Goal: Information Seeking & Learning: Learn about a topic

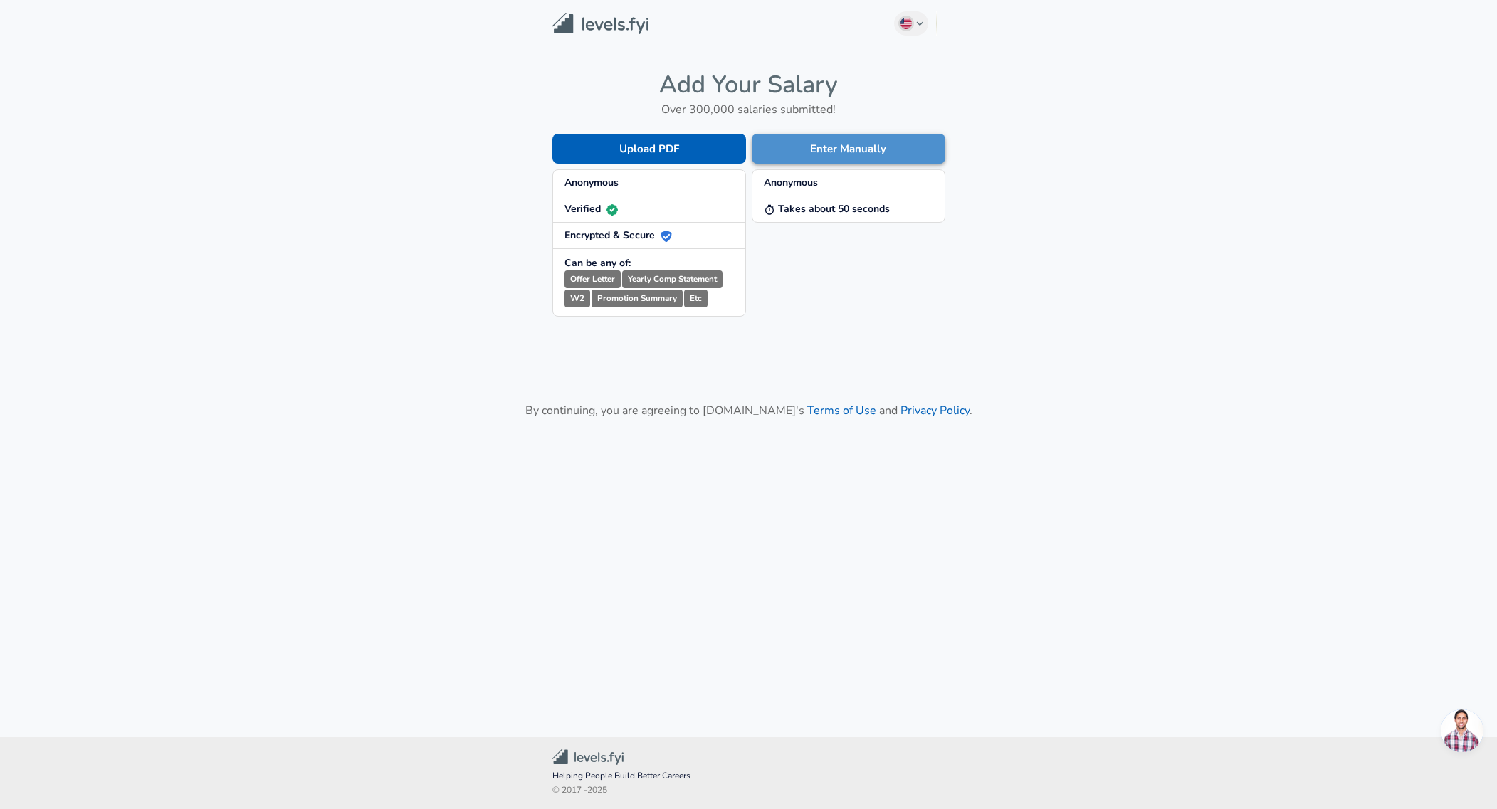
click at [843, 152] on button "Enter Manually" at bounding box center [849, 149] width 194 height 30
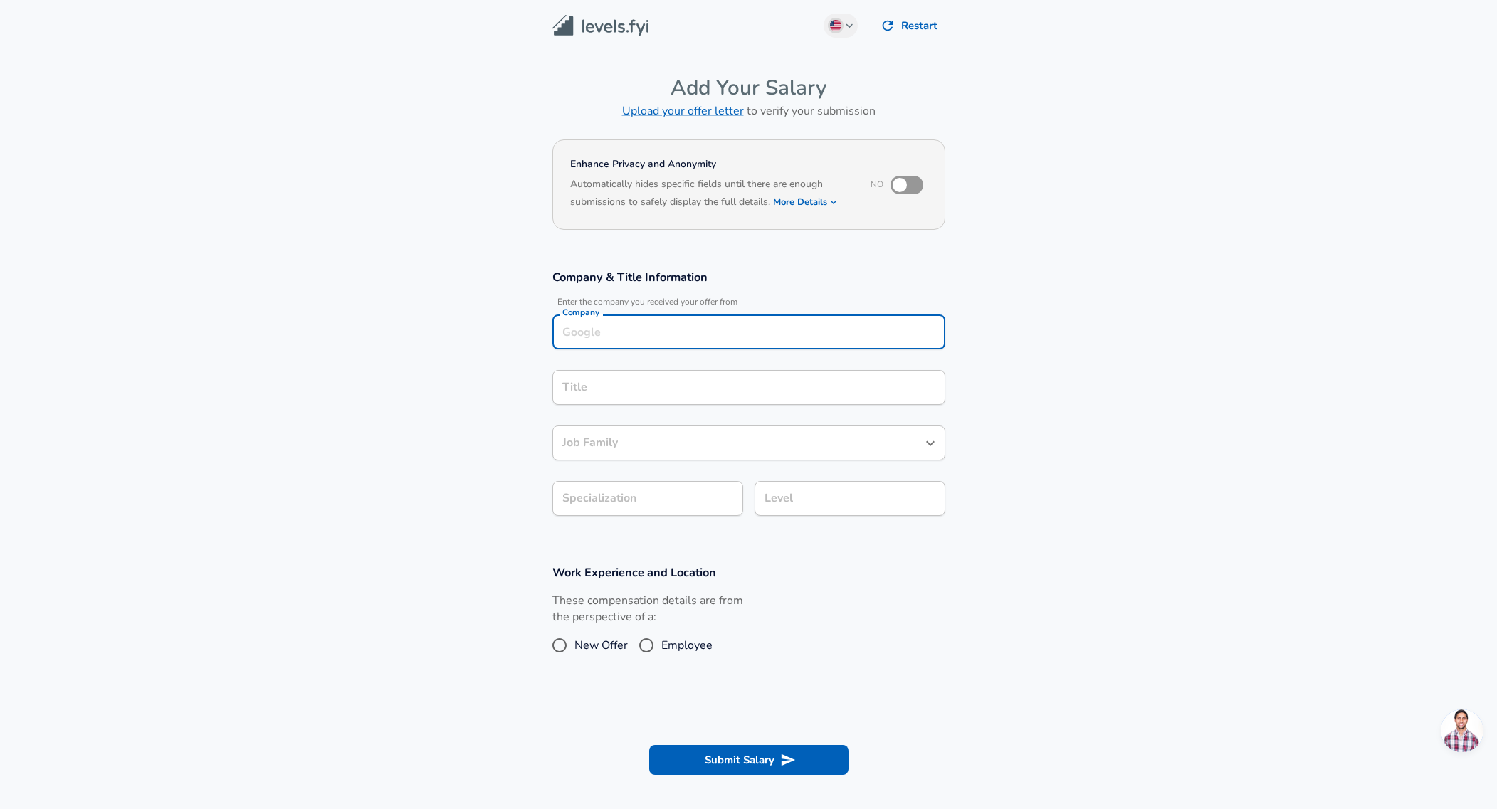
scroll to position [15, 0]
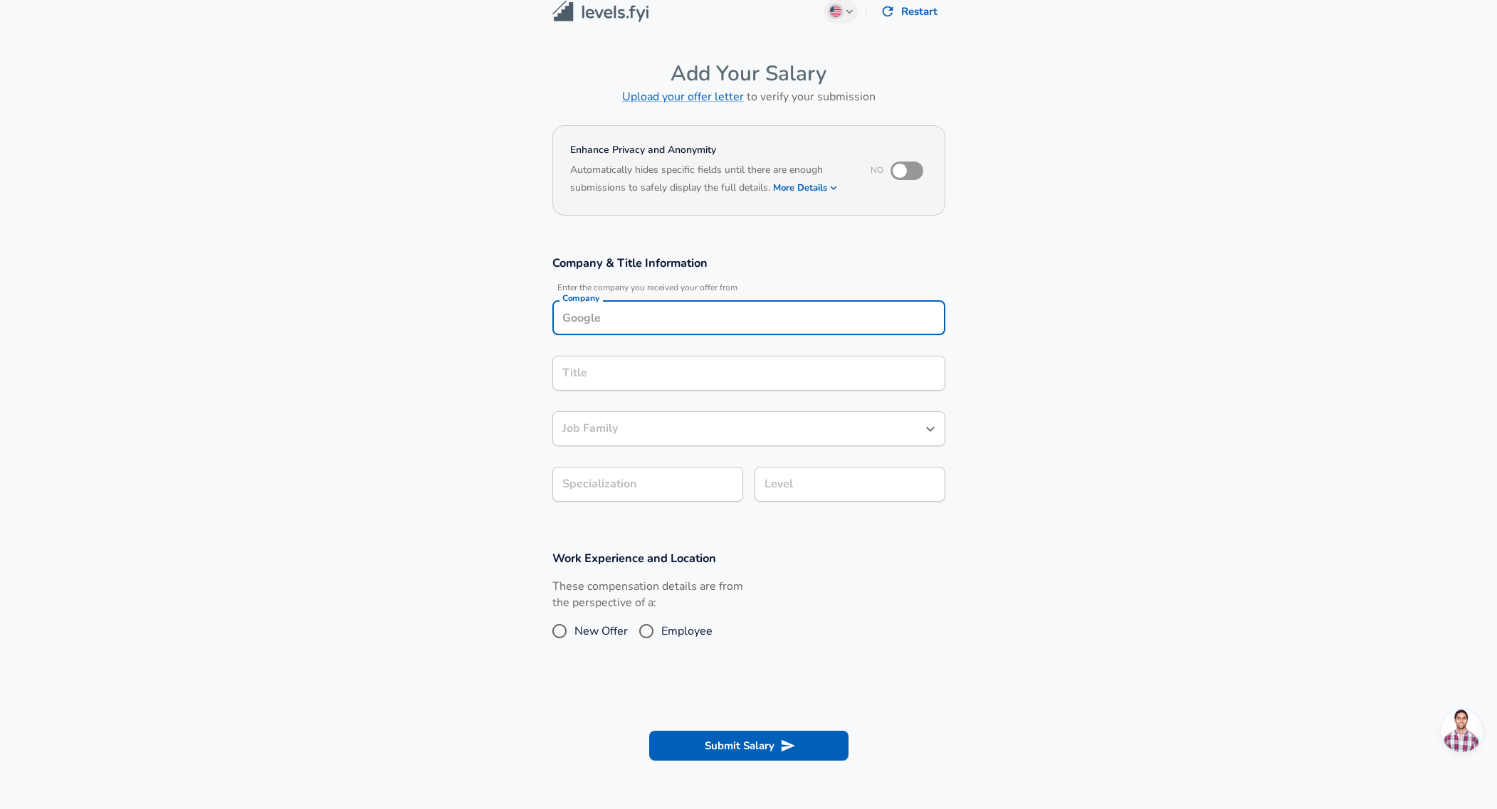
click at [769, 327] on input "Company" at bounding box center [749, 318] width 380 height 22
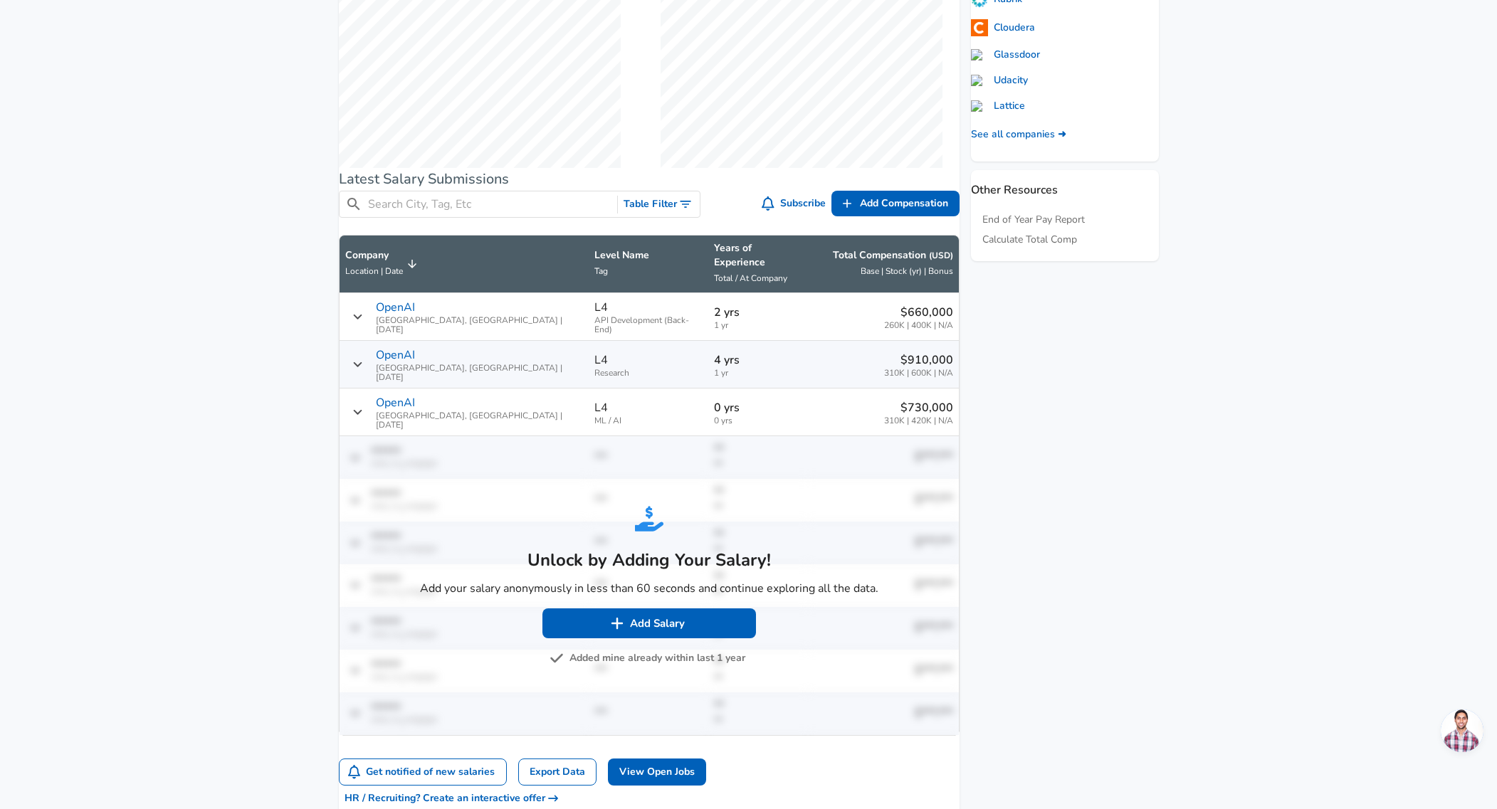
scroll to position [596, 0]
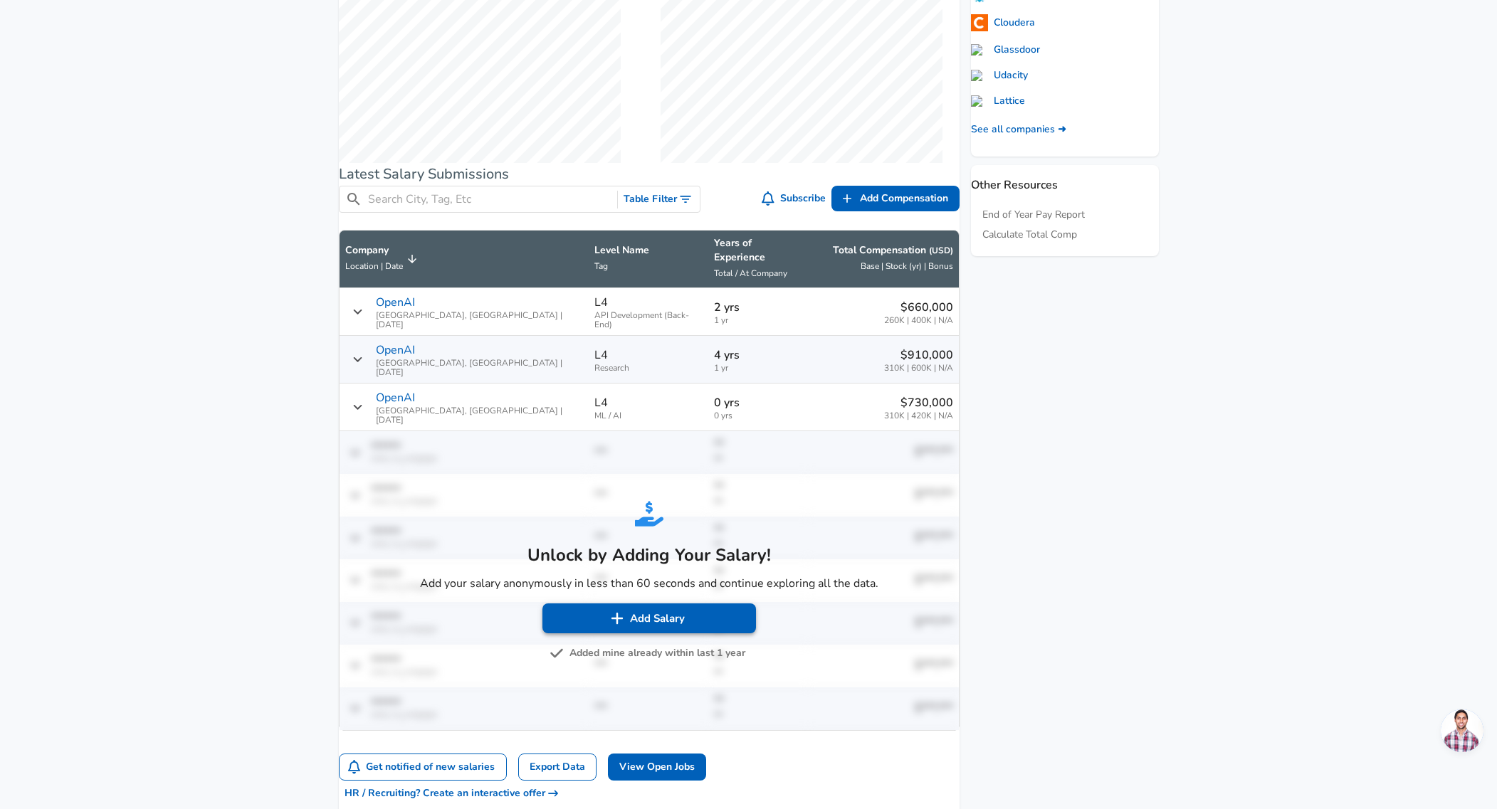
click at [641, 604] on button "Add Salary" at bounding box center [649, 619] width 214 height 30
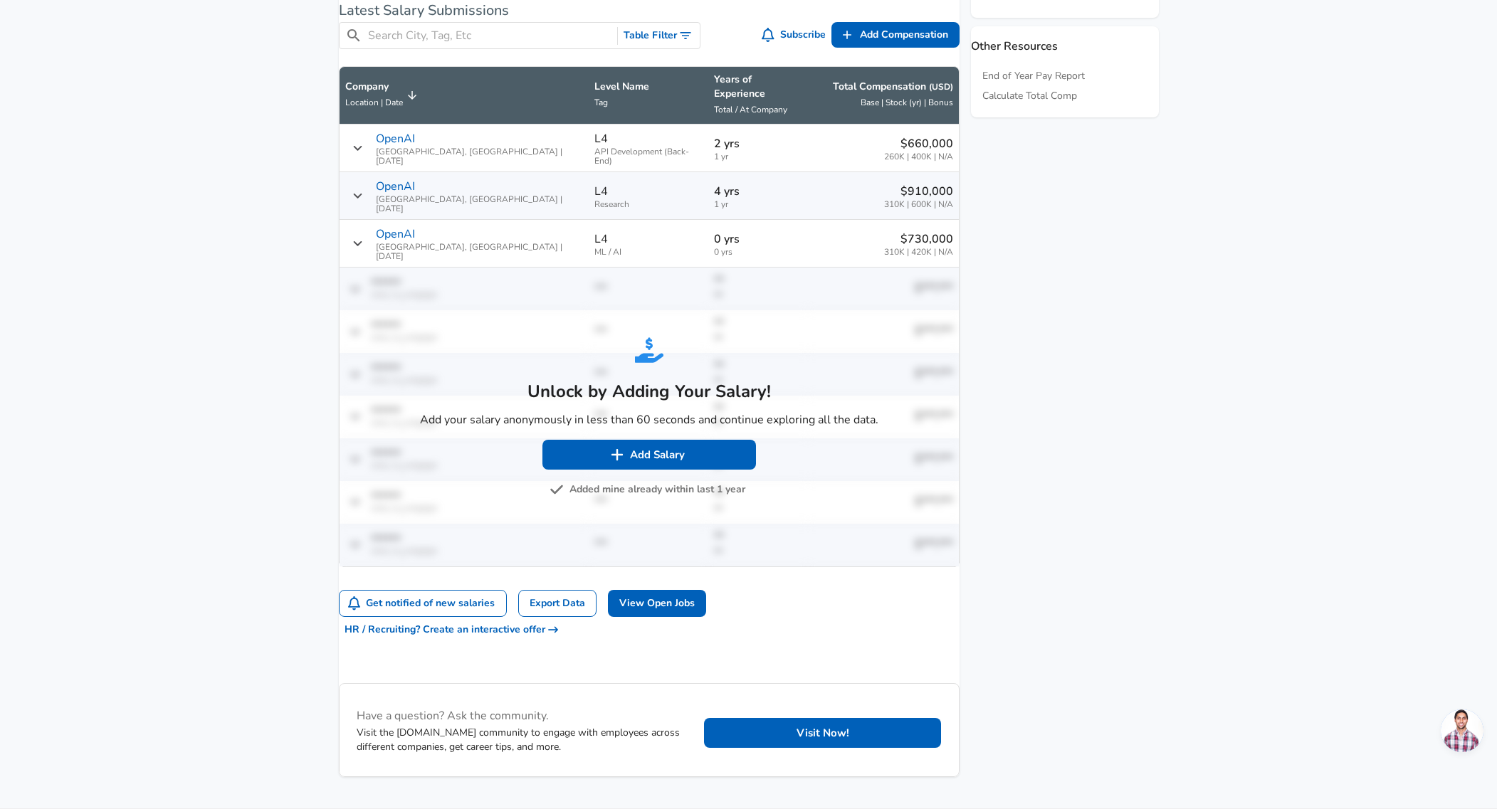
scroll to position [729, 0]
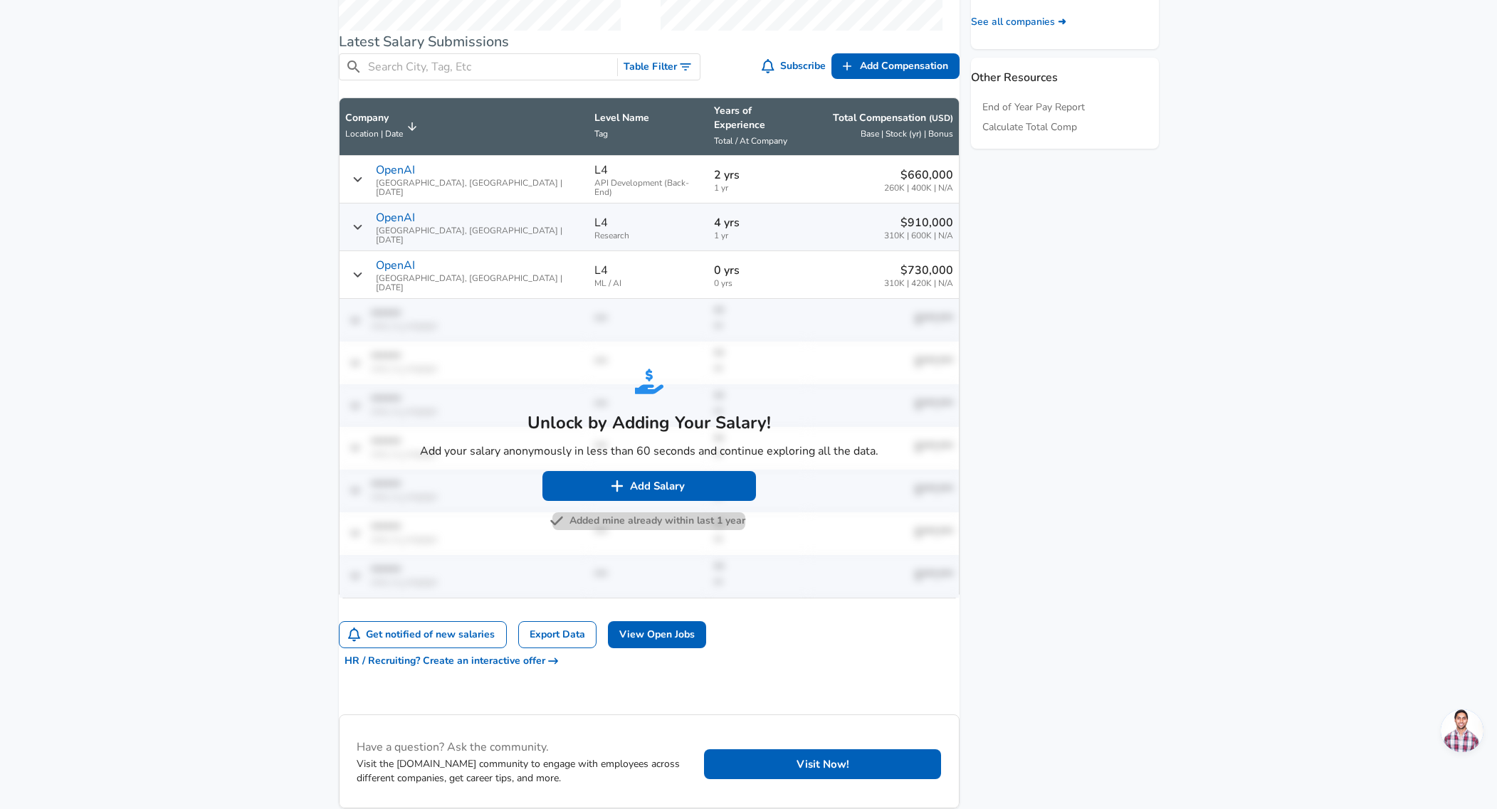
click at [663, 512] on button "Added mine already within last 1 year" at bounding box center [648, 521] width 193 height 18
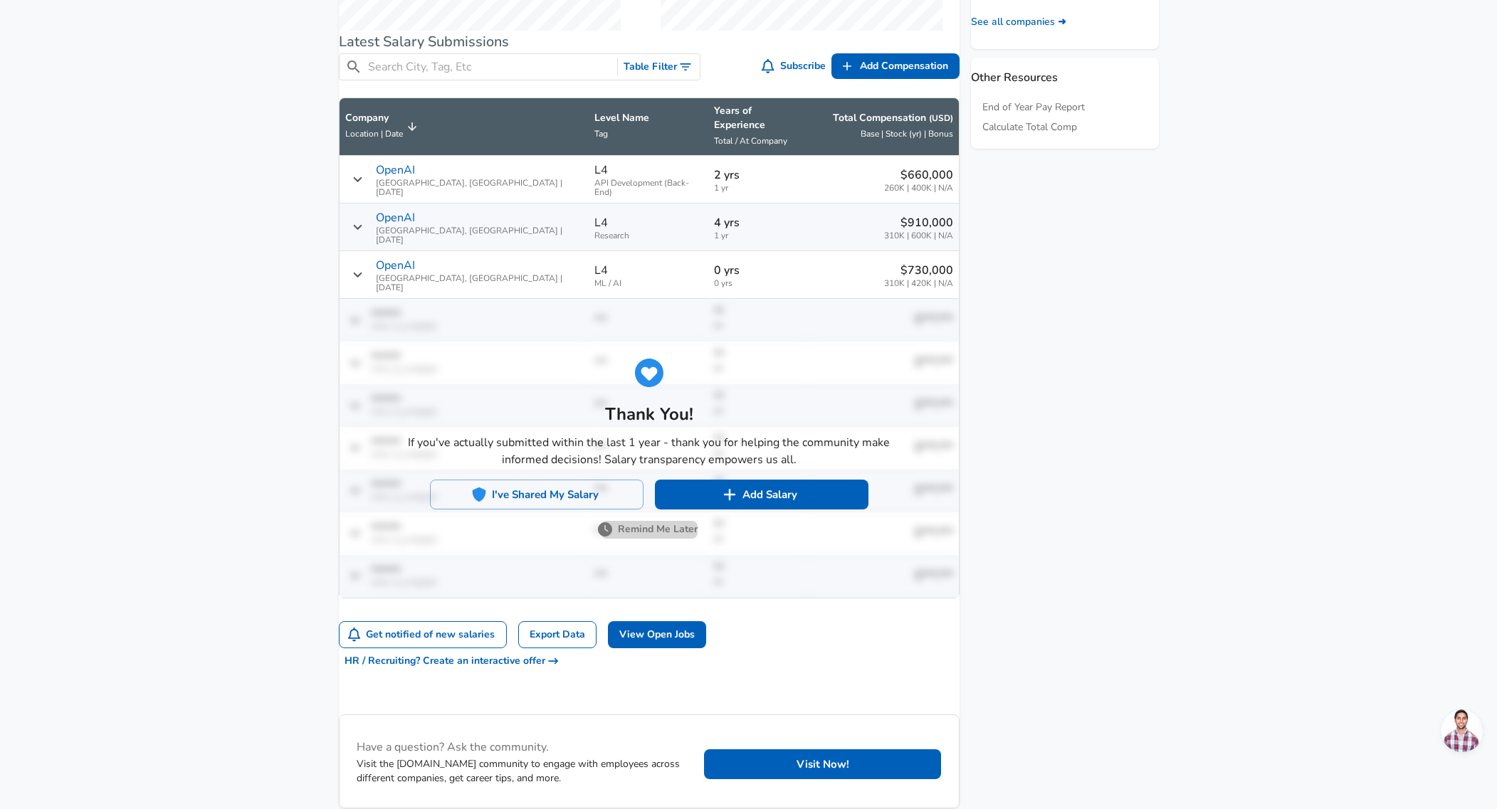
click at [663, 521] on button "Remind Me Later" at bounding box center [649, 530] width 97 height 18
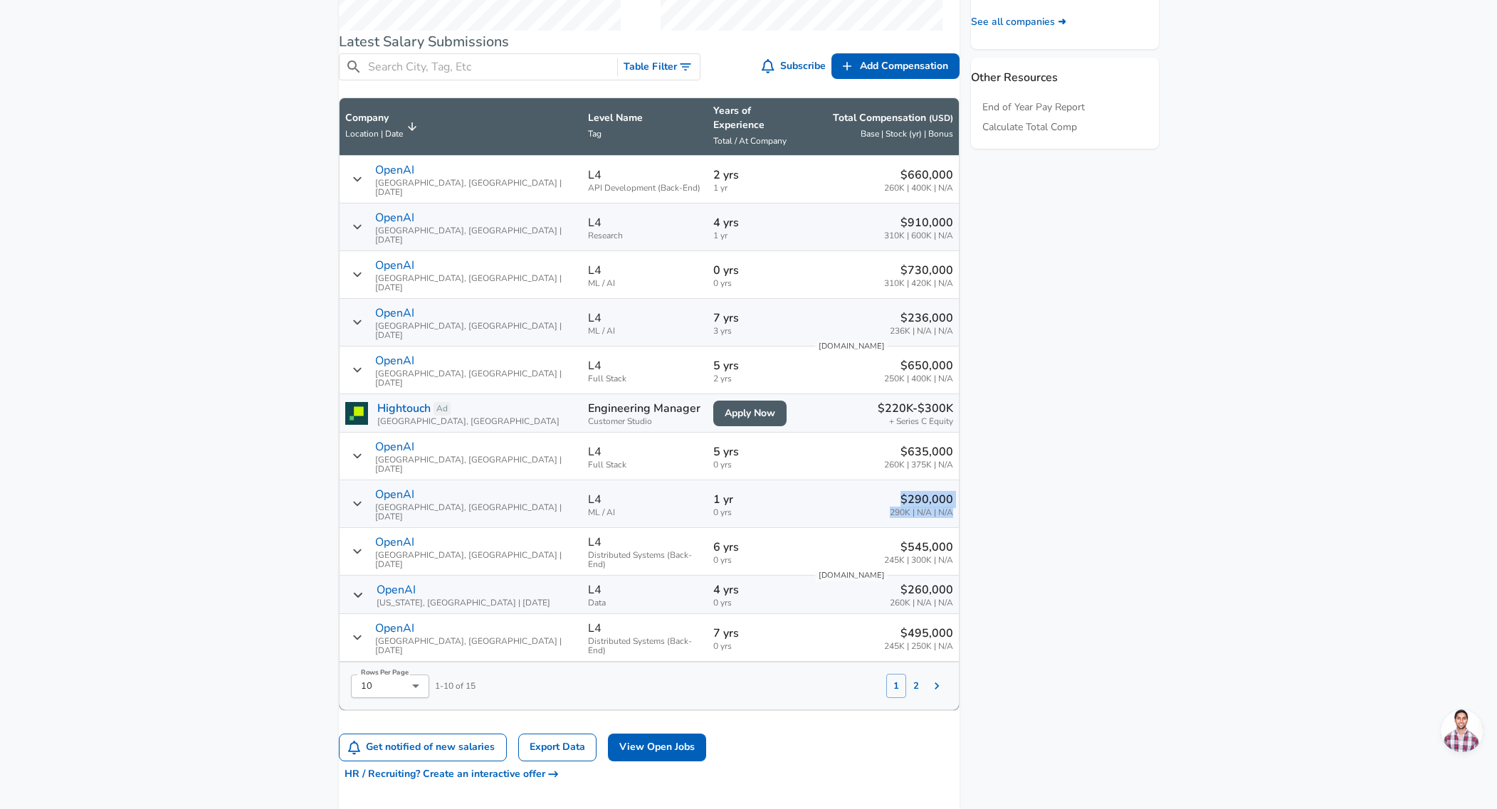
drag, startPoint x: 830, startPoint y: 428, endPoint x: 938, endPoint y: 451, distance: 110.7
click at [938, 480] on td "$290,000 290K | N/A | N/A" at bounding box center [883, 504] width 150 height 48
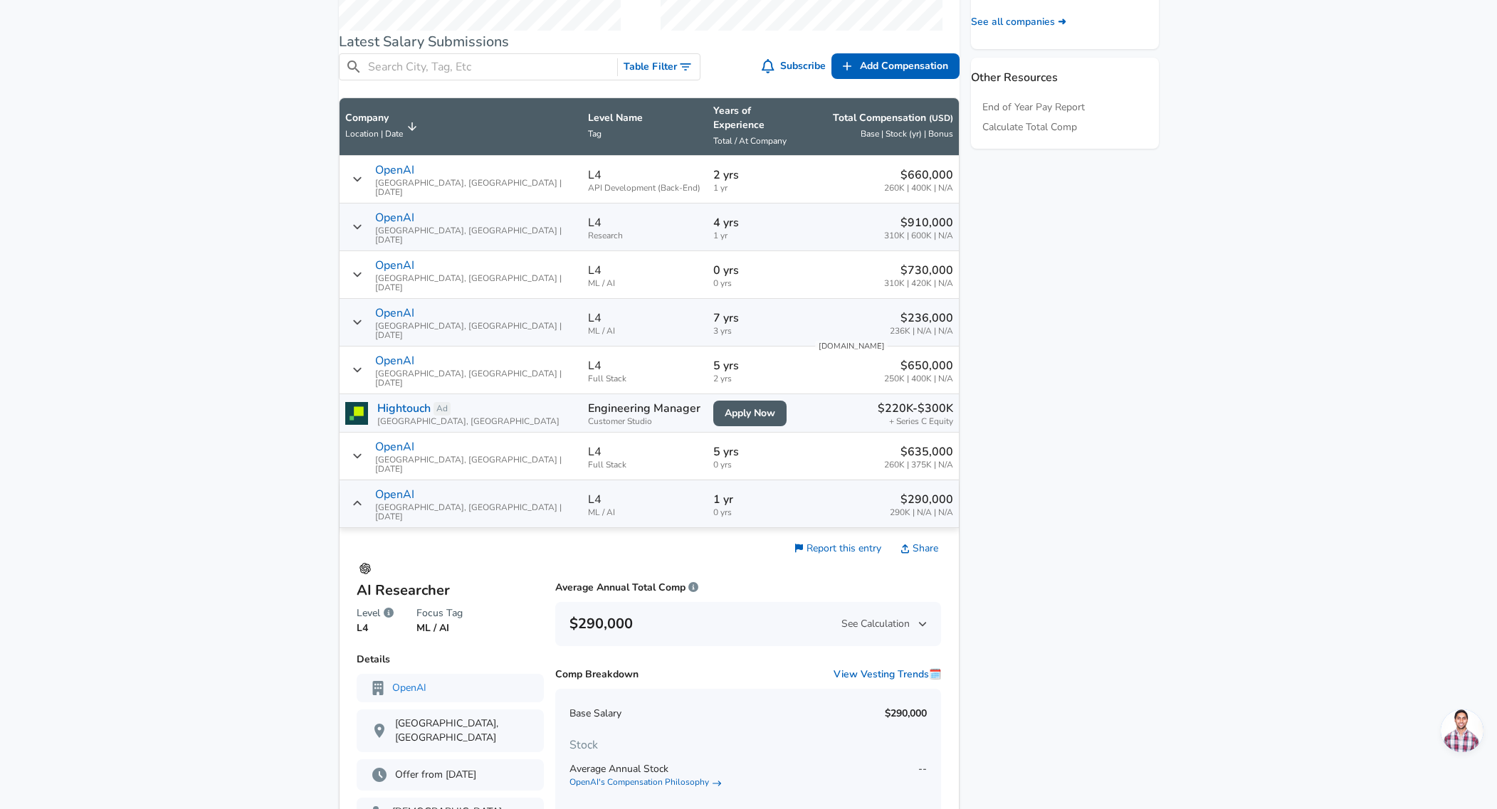
click at [981, 450] on aside "Featured Jobs Embedded Software Engineer Commscope • [GEOGRAPHIC_DATA], [GEOGRA…" at bounding box center [1058, 436] width 199 height 1946
click at [362, 501] on icon "Salary Submissions" at bounding box center [357, 503] width 9 height 5
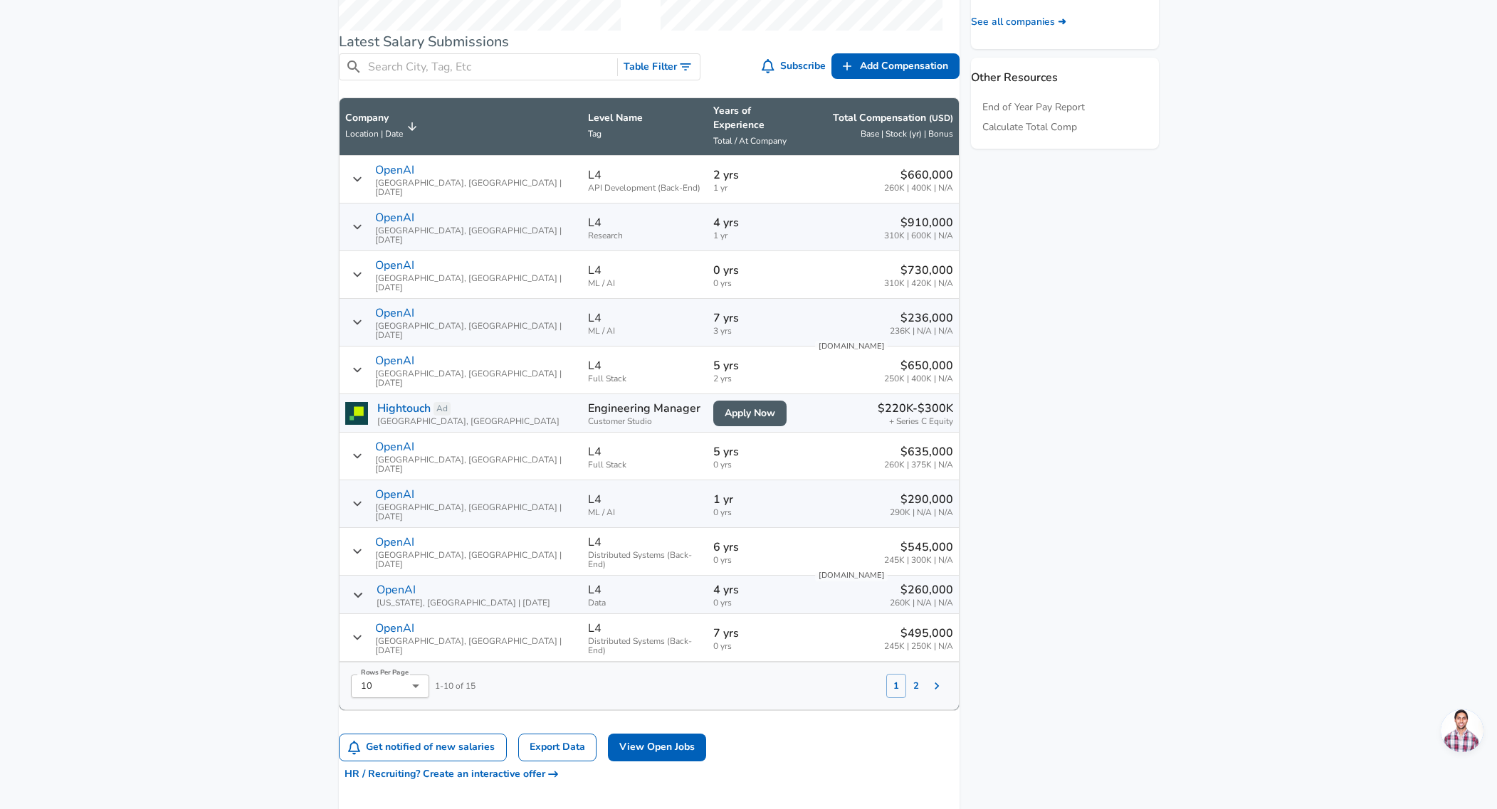
click at [821, 581] on div "$260,000 260K | N/A | N/A" at bounding box center [882, 594] width 139 height 26
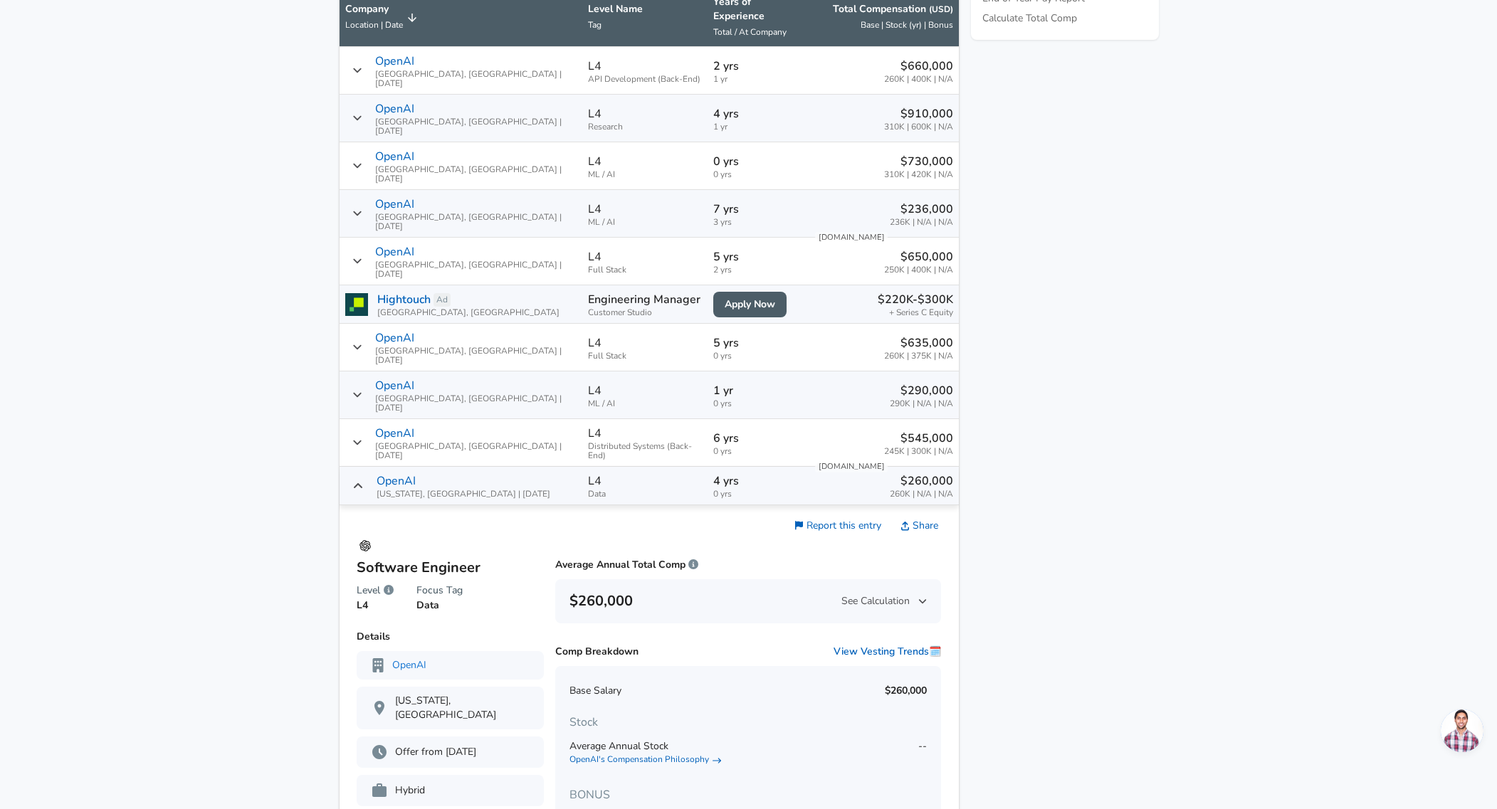
scroll to position [832, 0]
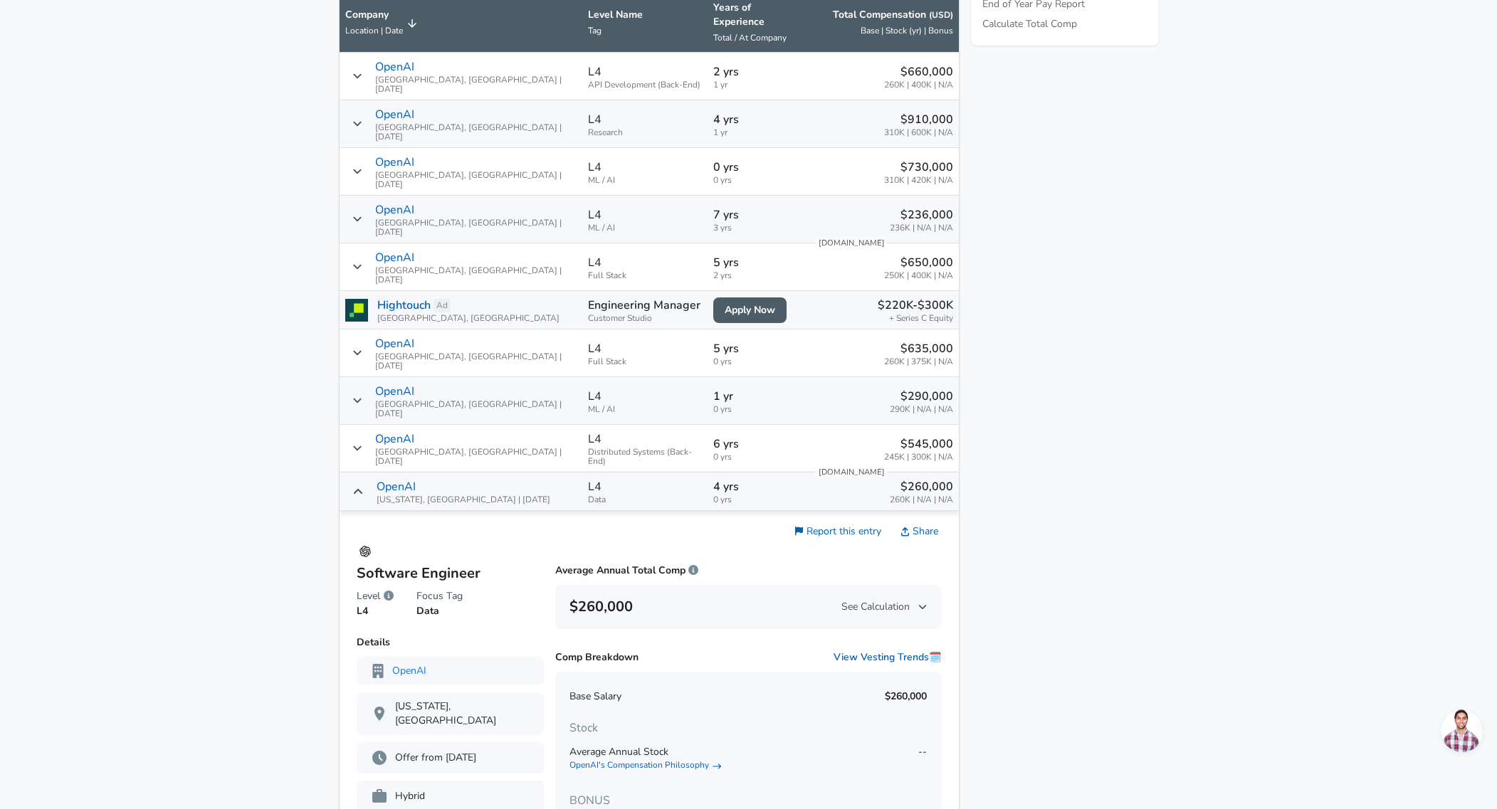
click at [364, 486] on icon "Salary Submissions" at bounding box center [357, 491] width 11 height 11
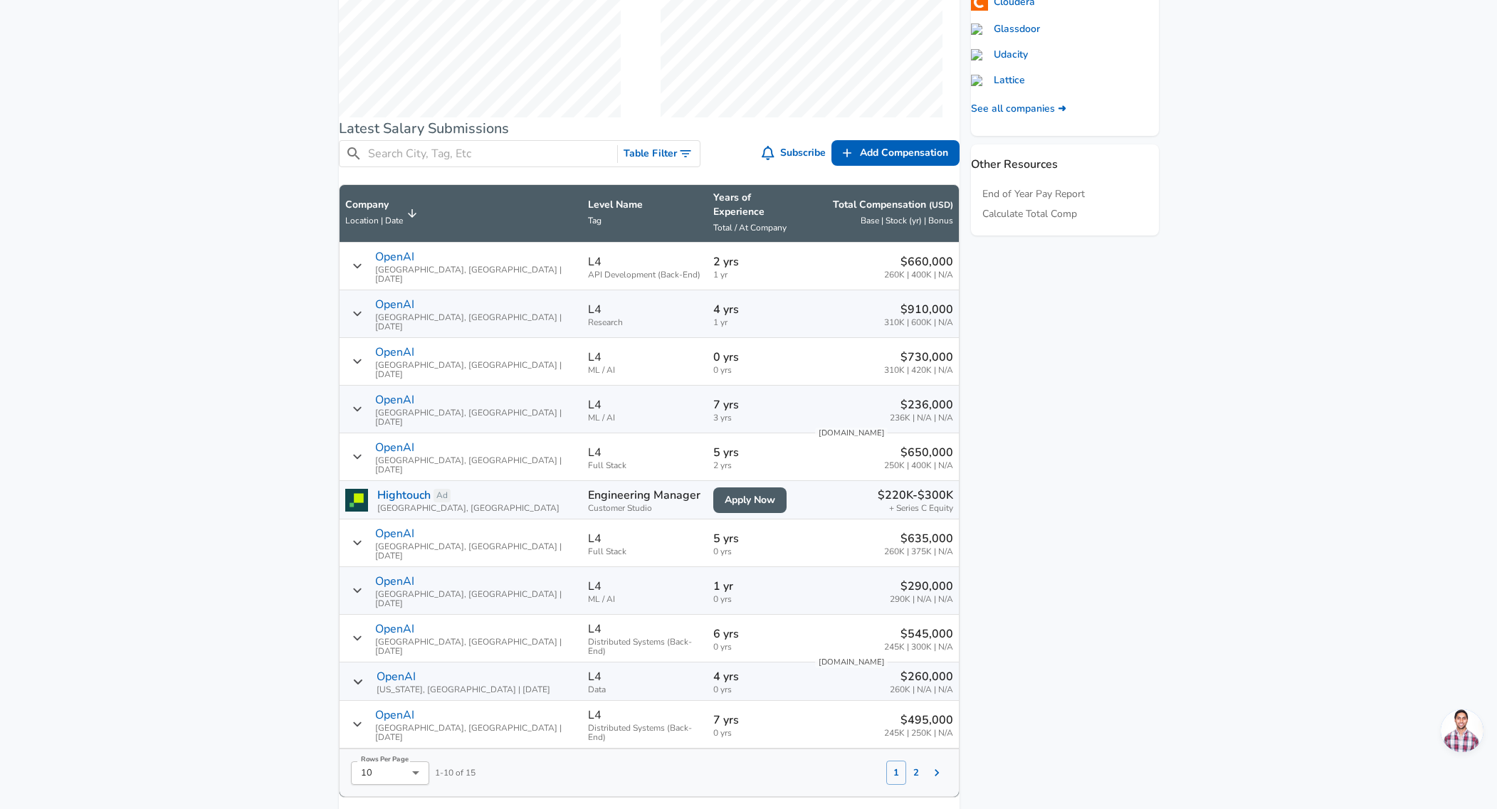
scroll to position [638, 0]
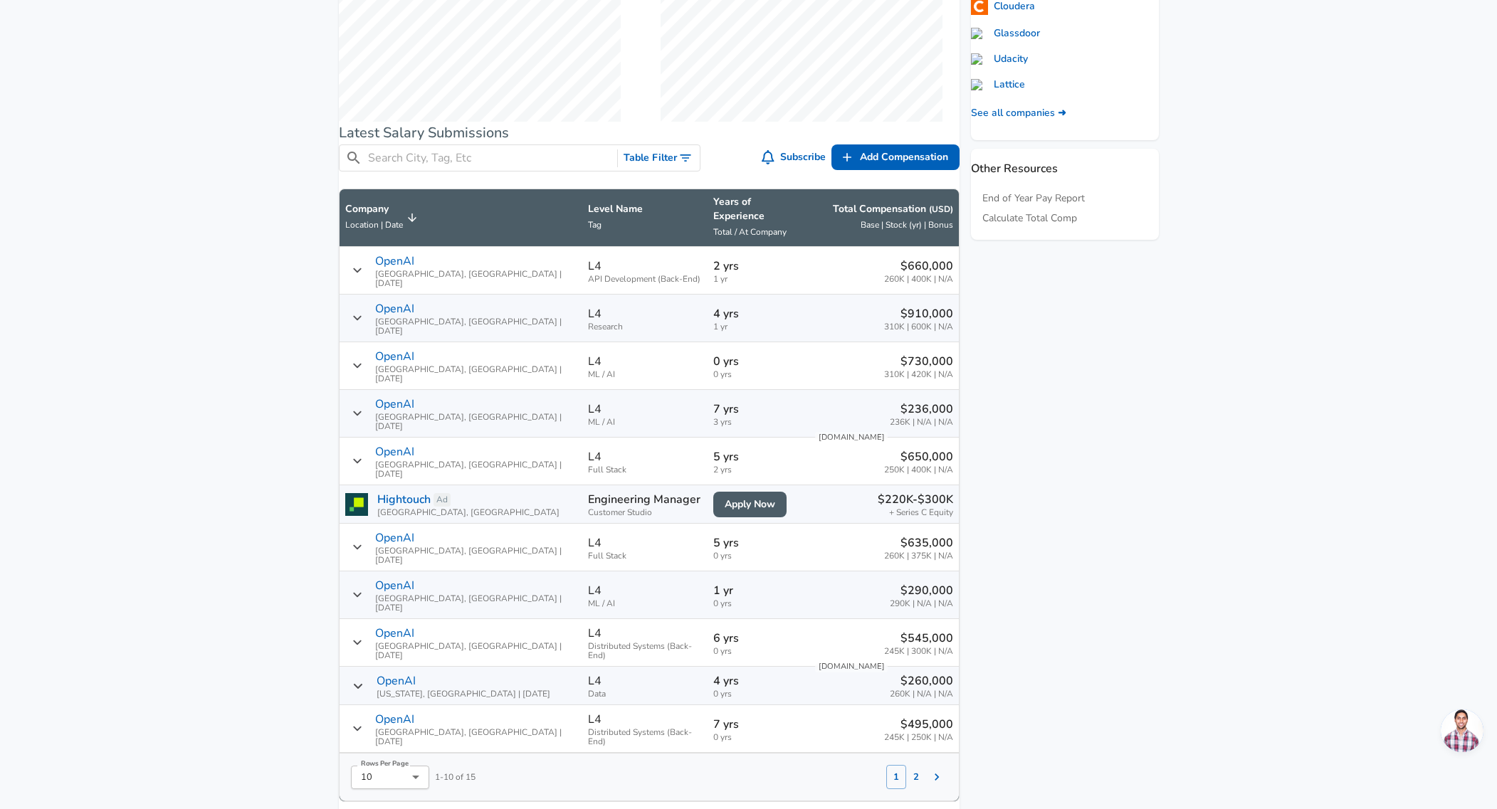
click at [813, 534] on div "$635,000 260K | 375K | N/A" at bounding box center [882, 547] width 139 height 26
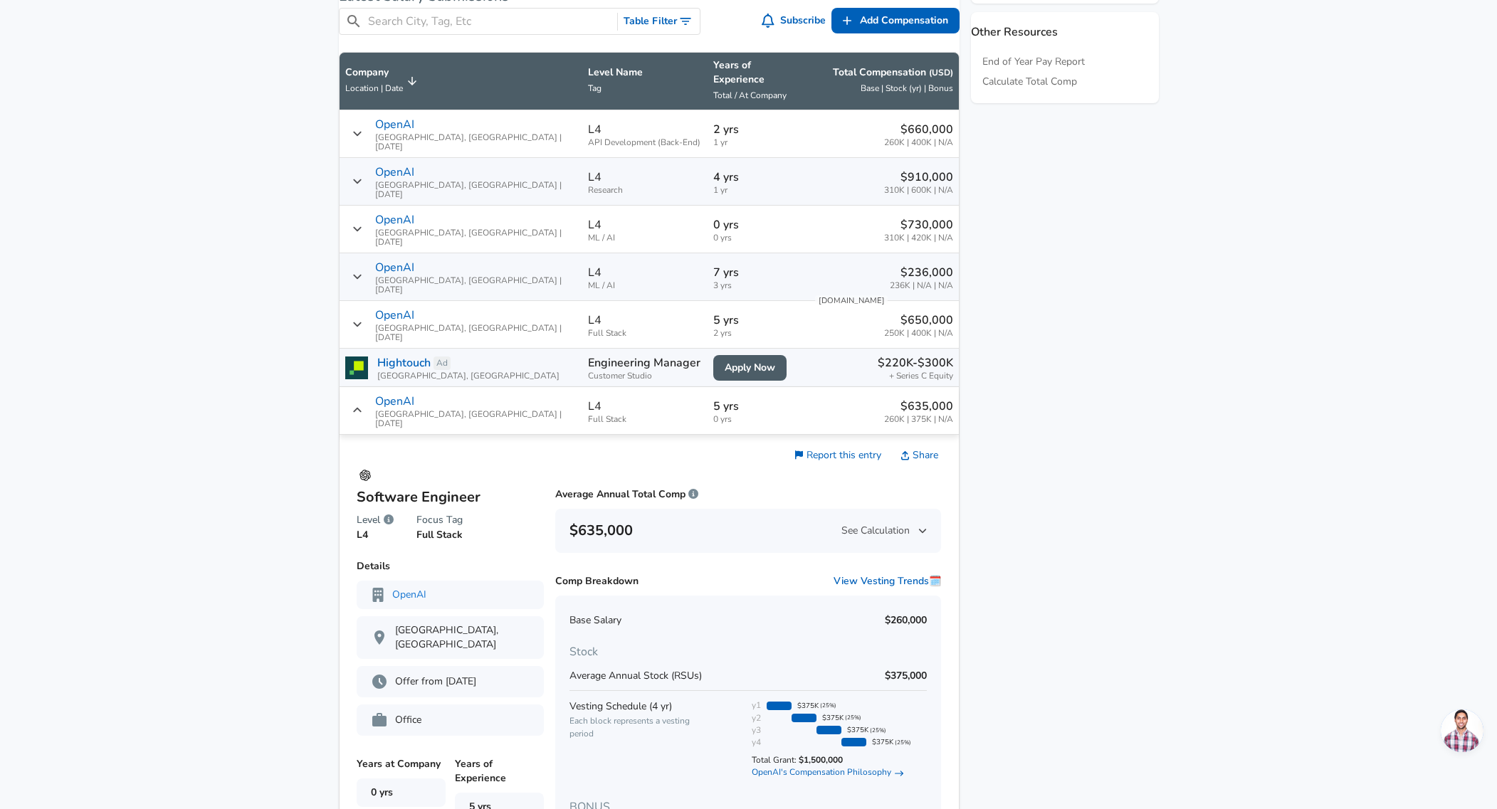
scroll to position [775, 0]
click at [712, 451] on div "Report this entry Share" at bounding box center [748, 467] width 386 height 32
click at [363, 404] on icon "Salary Submissions" at bounding box center [357, 409] width 11 height 11
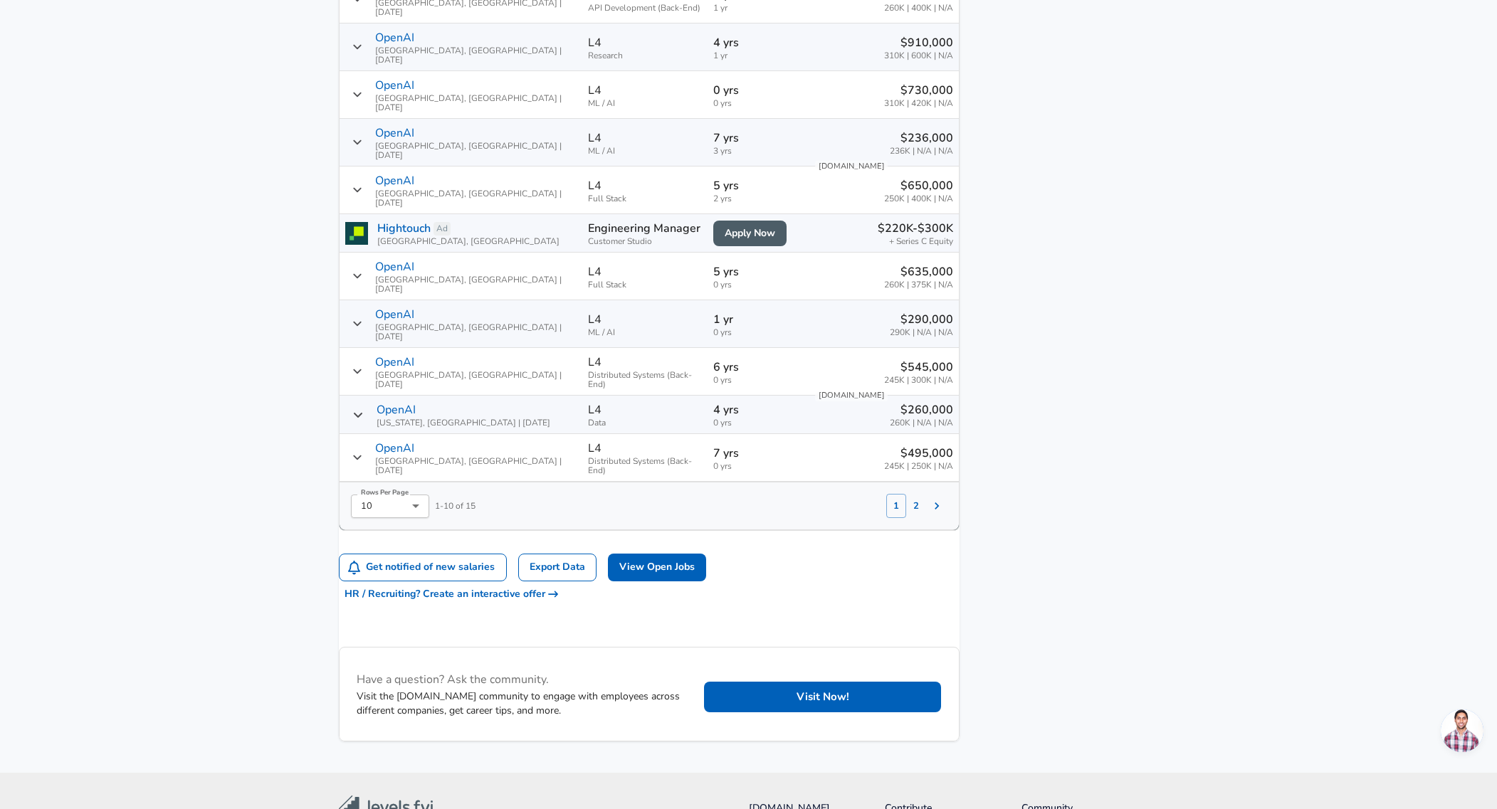
scroll to position [912, 0]
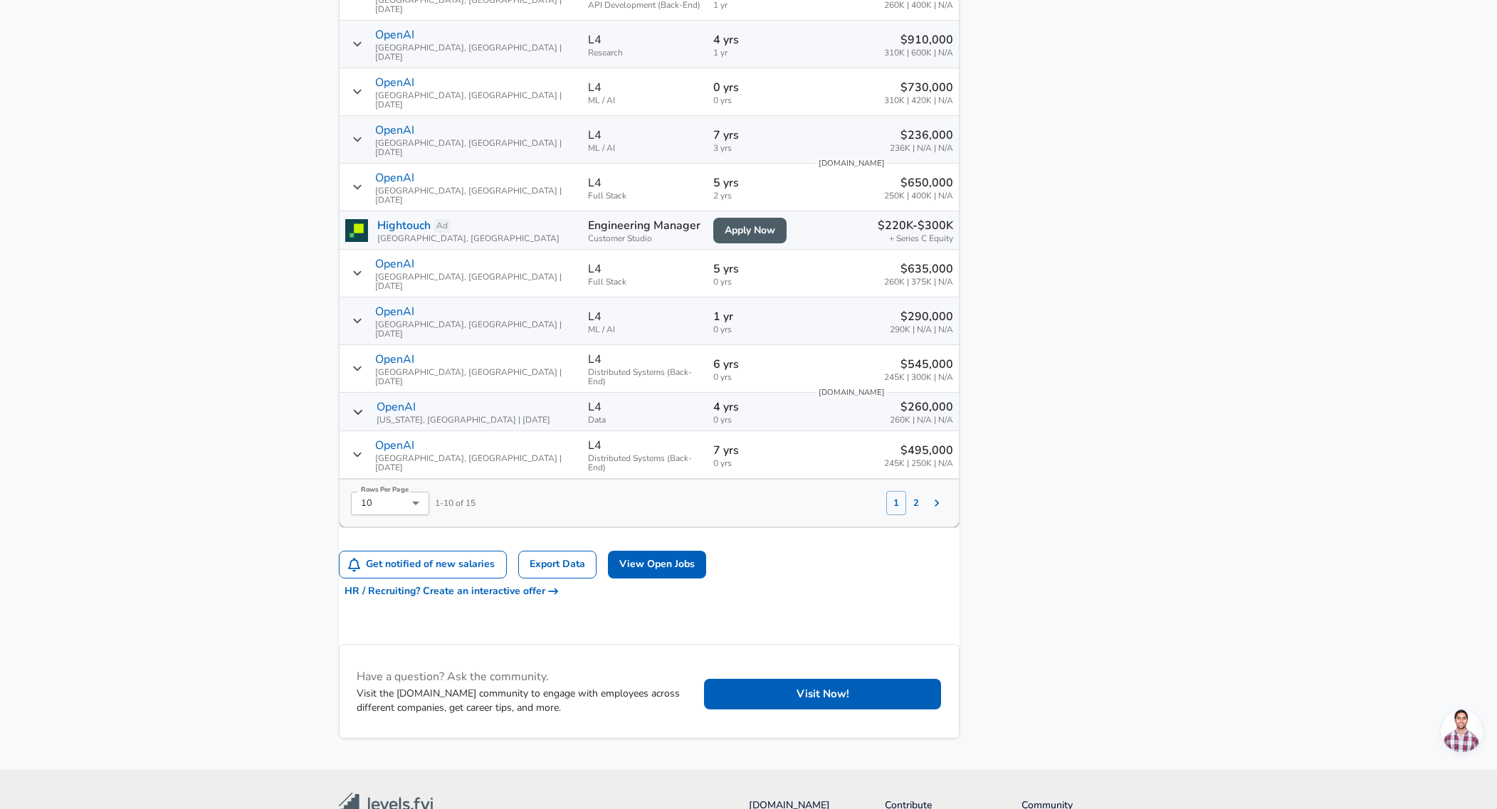
click at [835, 442] on div "$495,000 245K | 250K | N/A" at bounding box center [882, 455] width 139 height 26
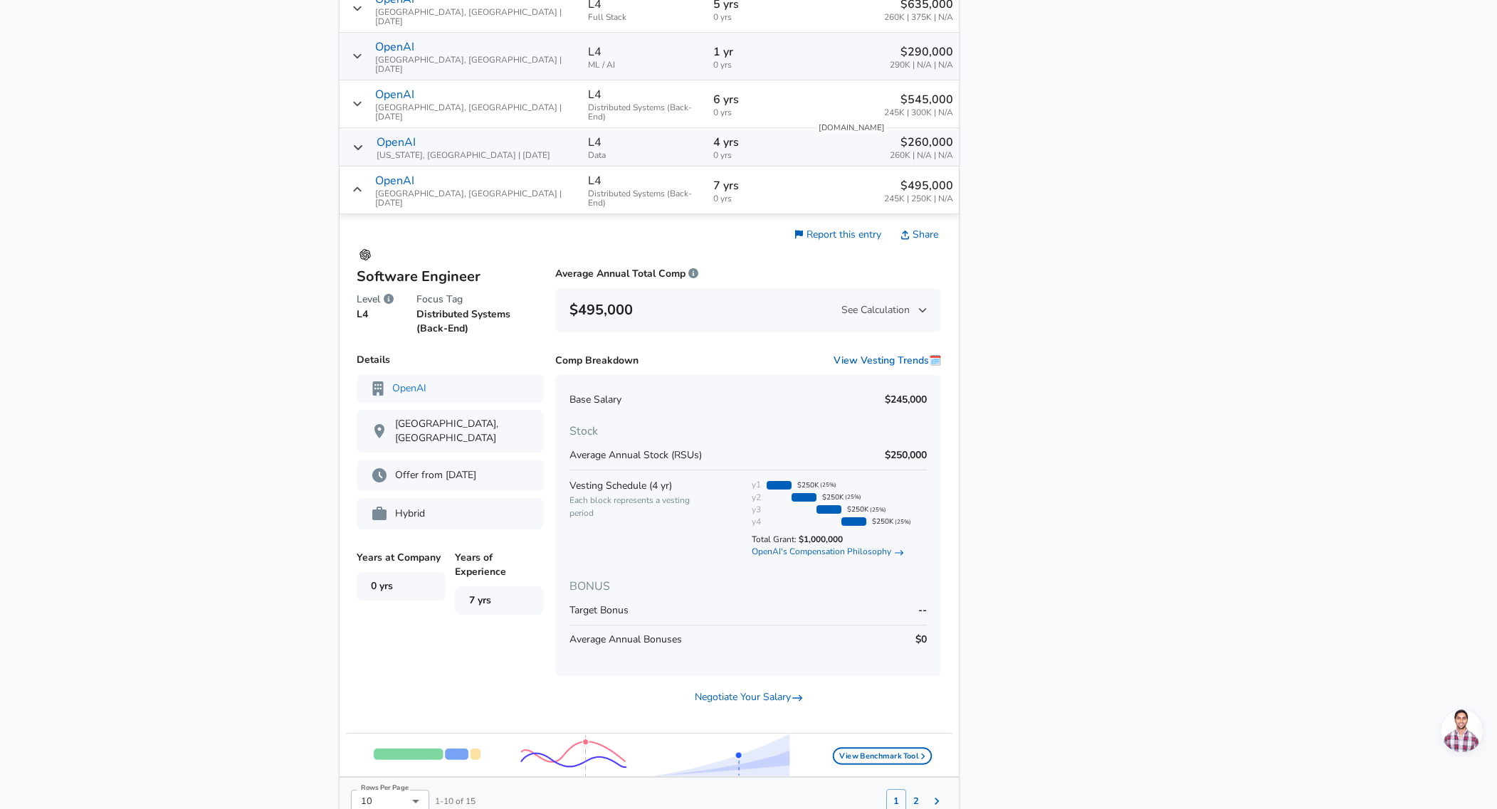
scroll to position [1119, 0]
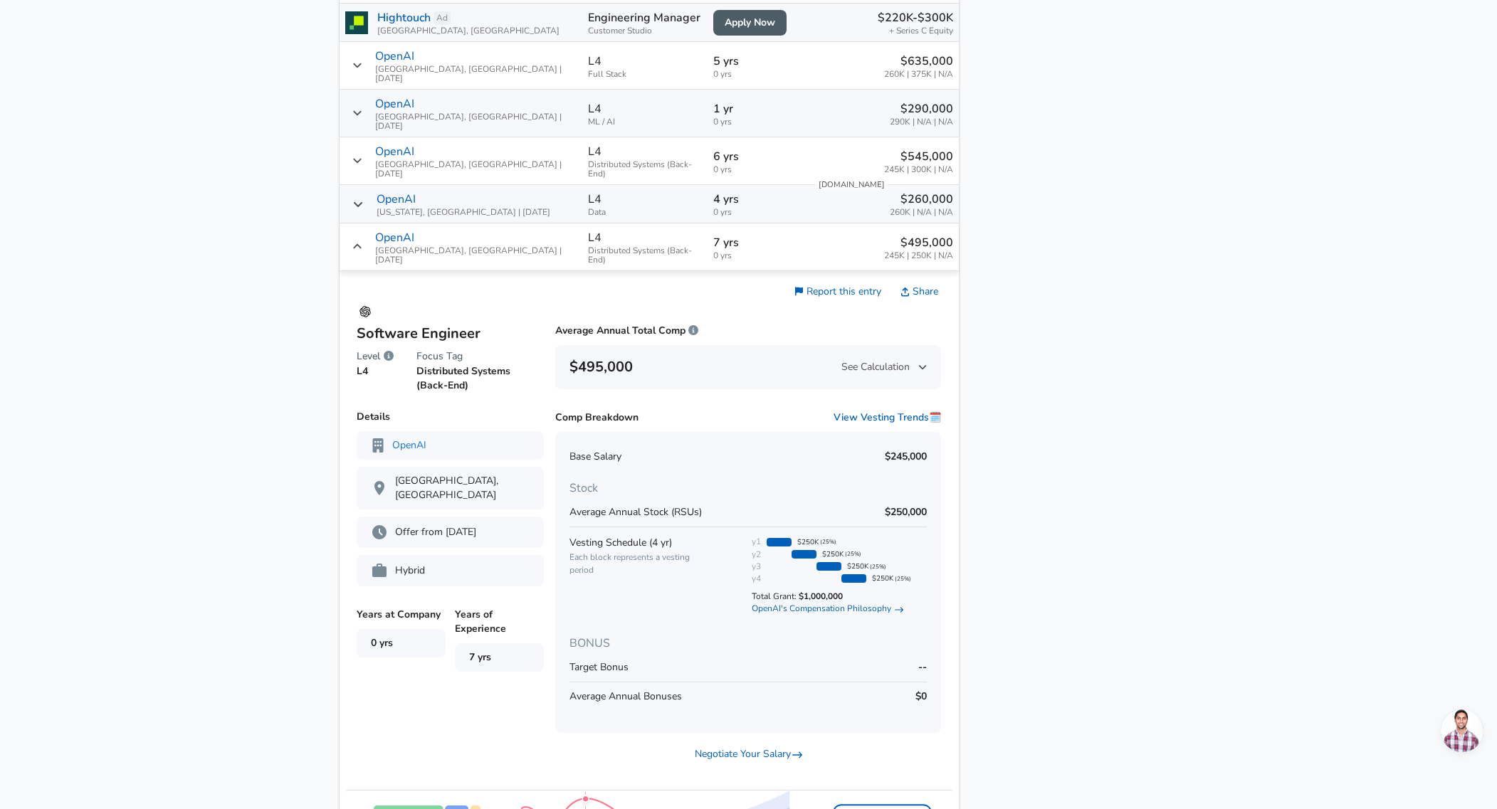
click at [363, 241] on icon "Salary Submissions" at bounding box center [357, 246] width 11 height 11
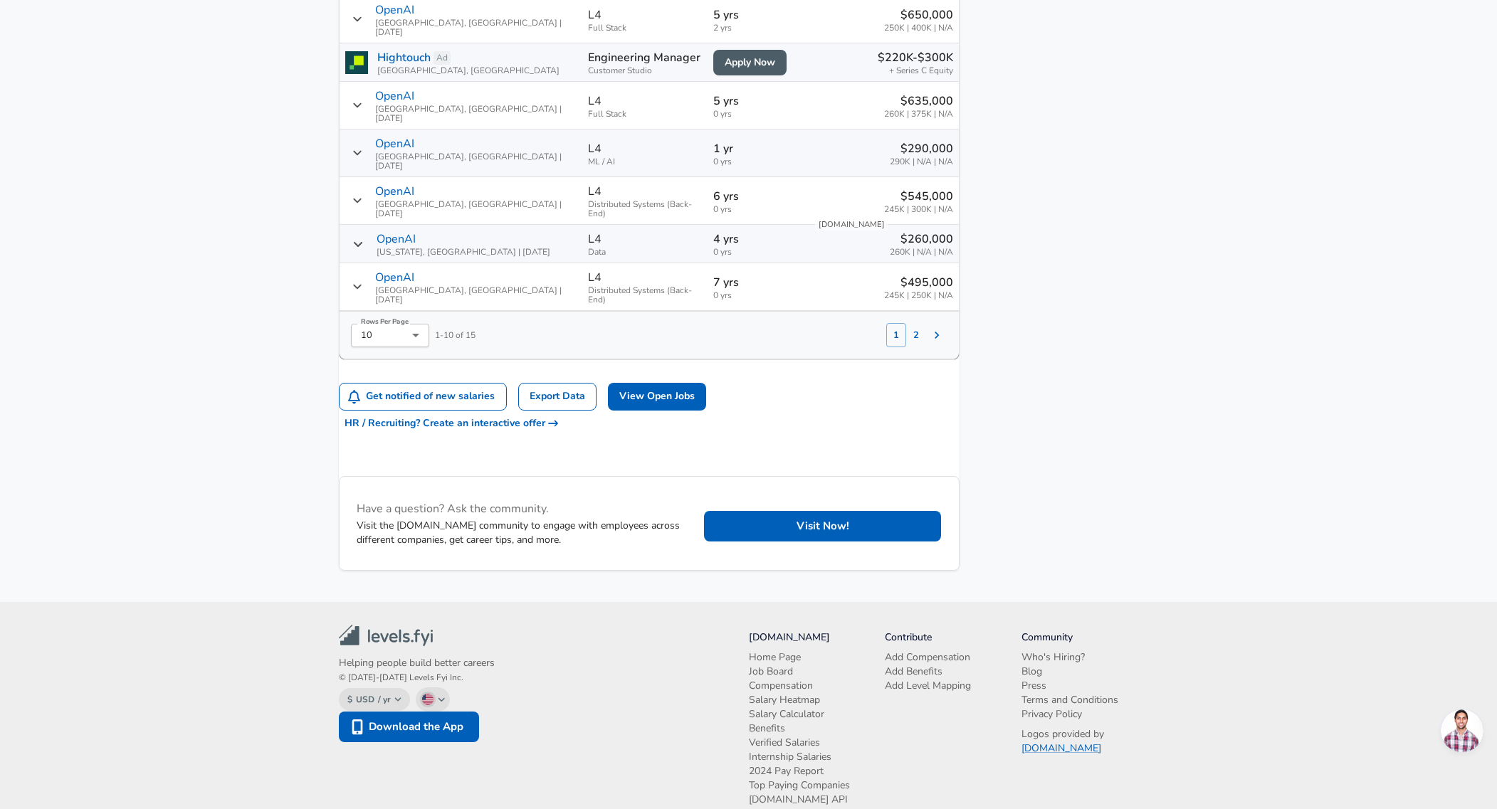
click at [906, 323] on button "2" at bounding box center [916, 335] width 20 height 24
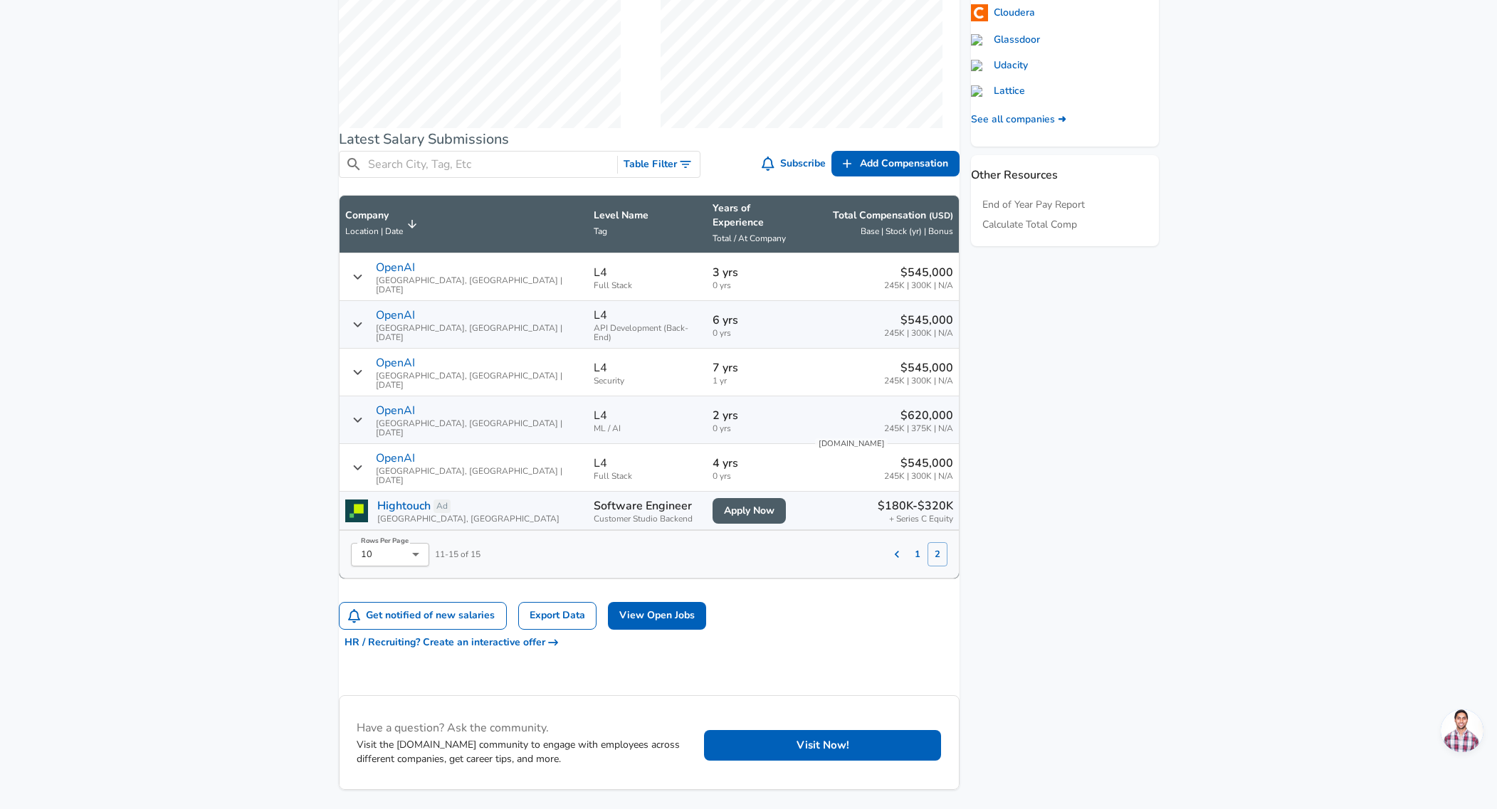
scroll to position [630, 0]
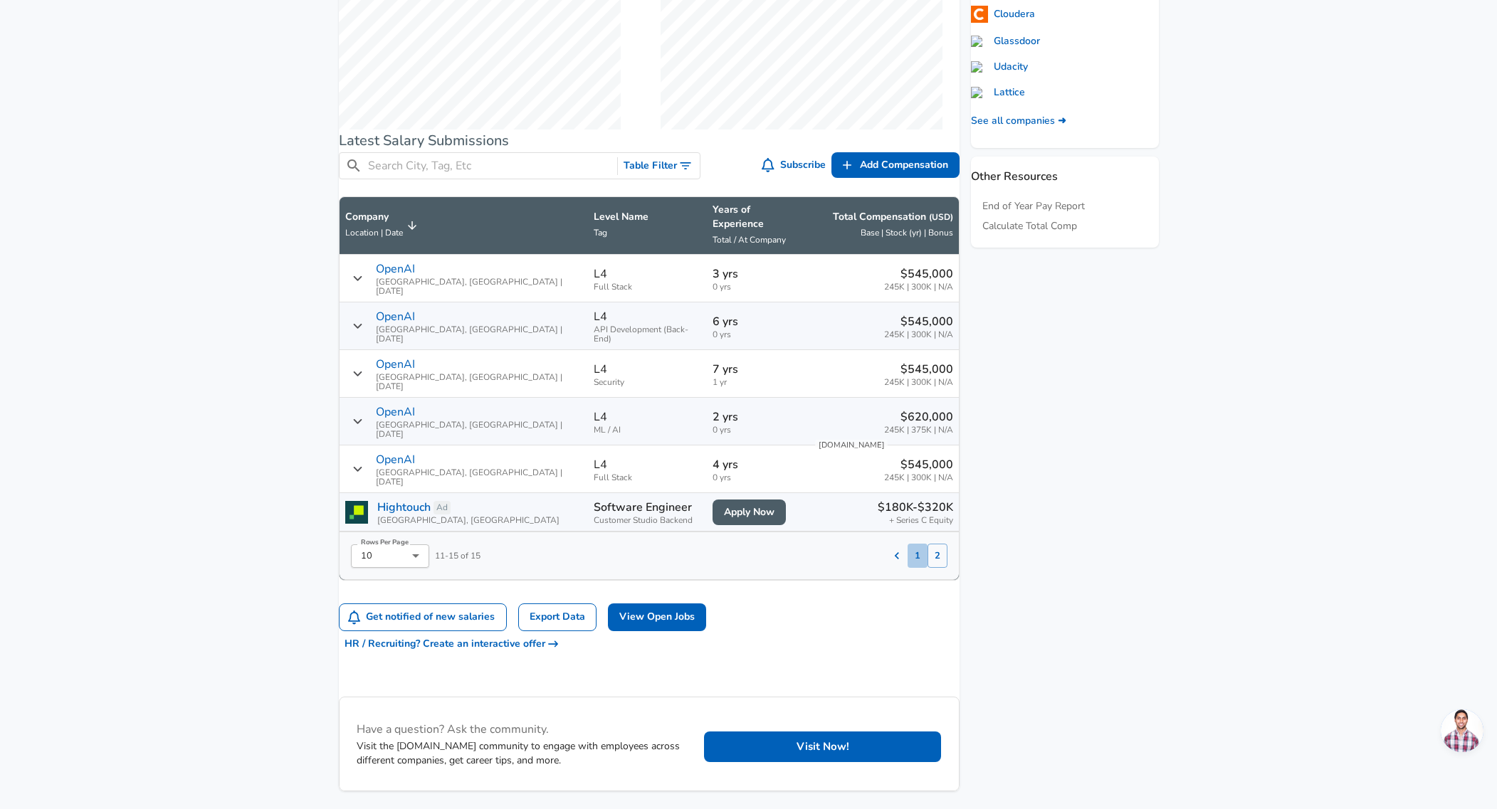
click at [907, 544] on button "1" at bounding box center [917, 556] width 20 height 24
